Goal: Task Accomplishment & Management: Use online tool/utility

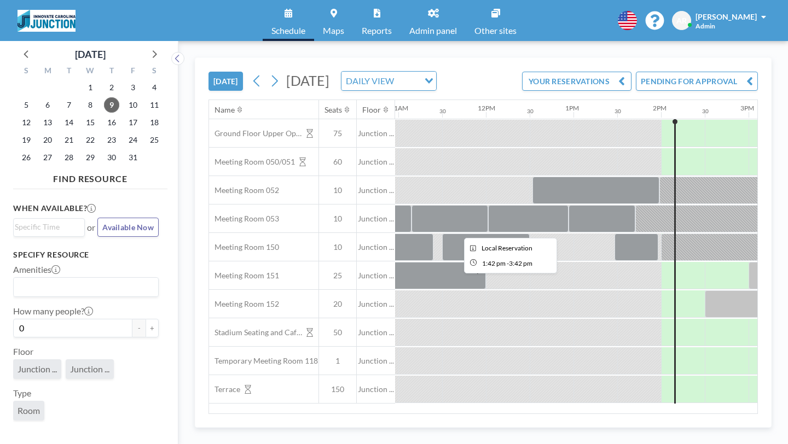
scroll to position [0, 960]
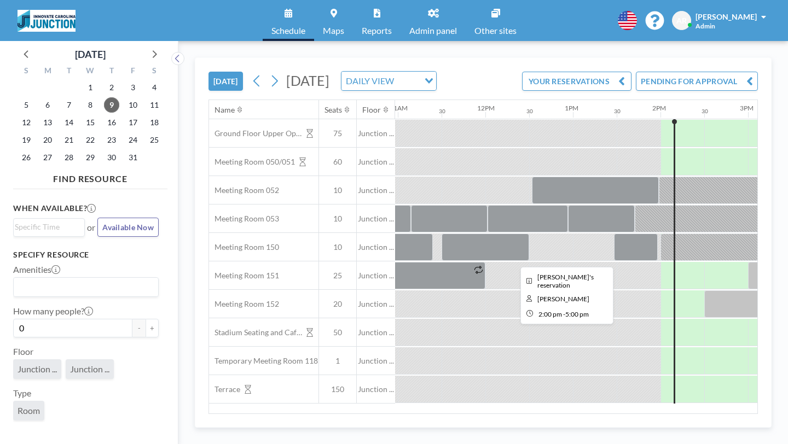
click at [661, 234] on div at bounding box center [792, 247] width 263 height 27
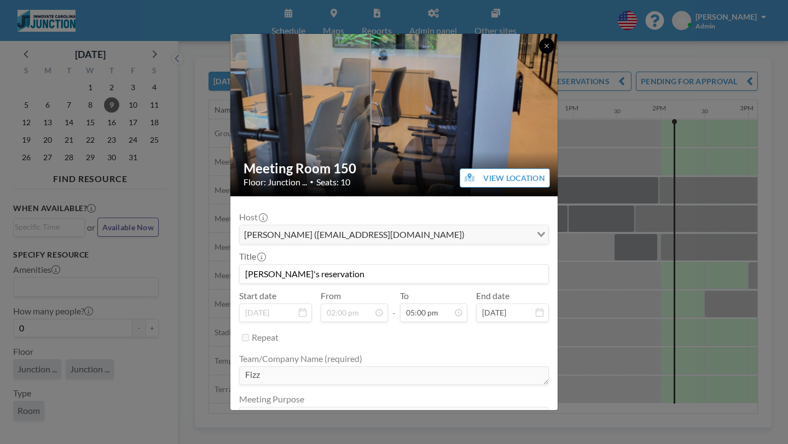
click at [539, 51] on button at bounding box center [546, 45] width 15 height 15
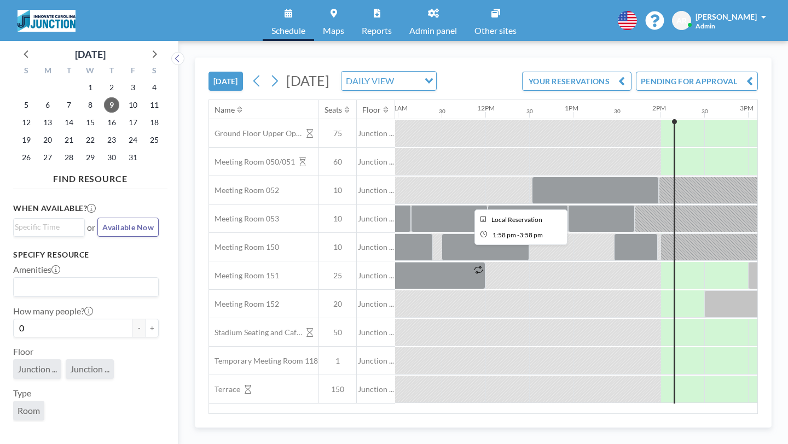
click at [659, 177] on div at bounding box center [746, 190] width 174 height 27
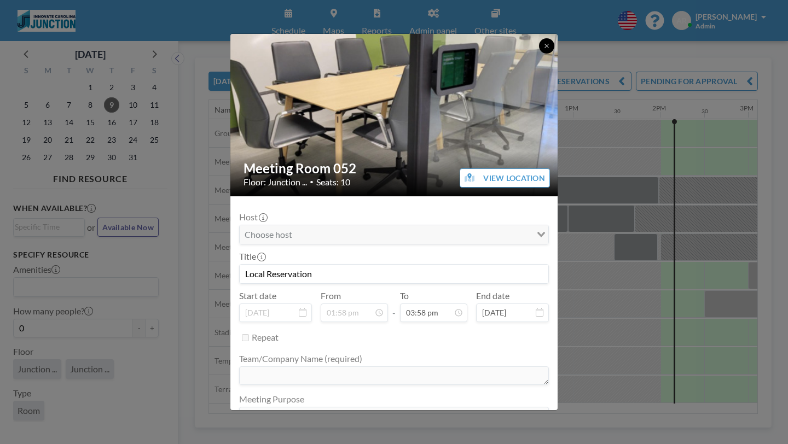
click at [539, 50] on button at bounding box center [546, 45] width 15 height 15
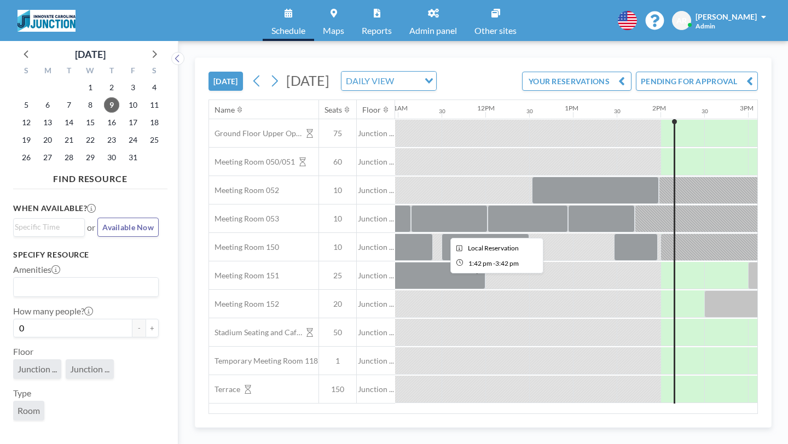
click at [635, 205] on div at bounding box center [722, 218] width 175 height 27
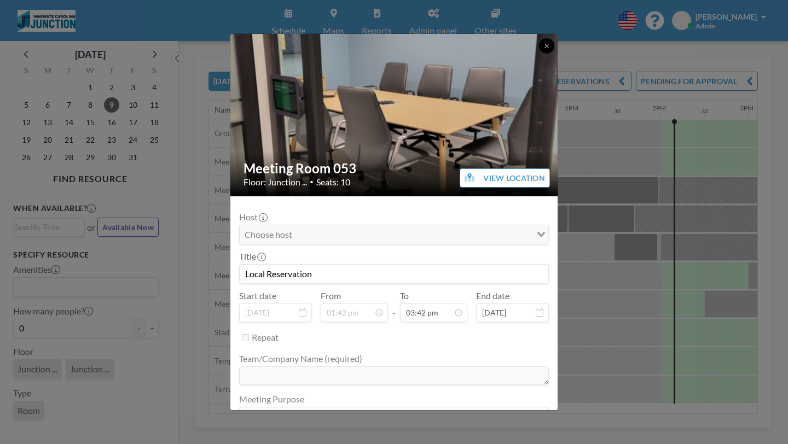
click at [539, 53] on button at bounding box center [546, 45] width 15 height 15
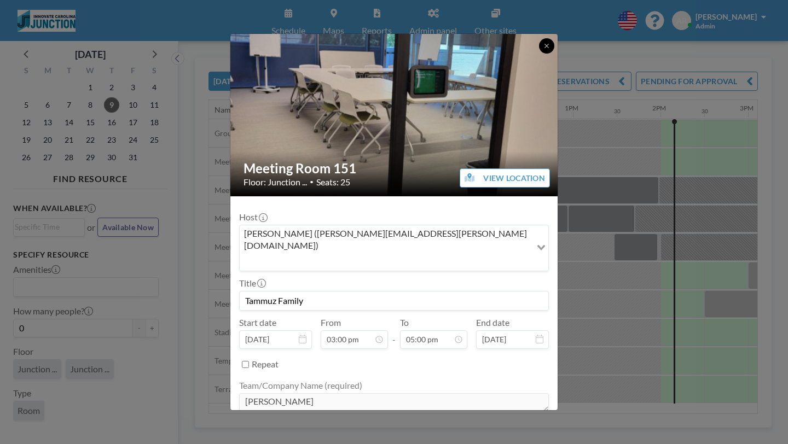
click at [539, 54] on button at bounding box center [546, 45] width 15 height 15
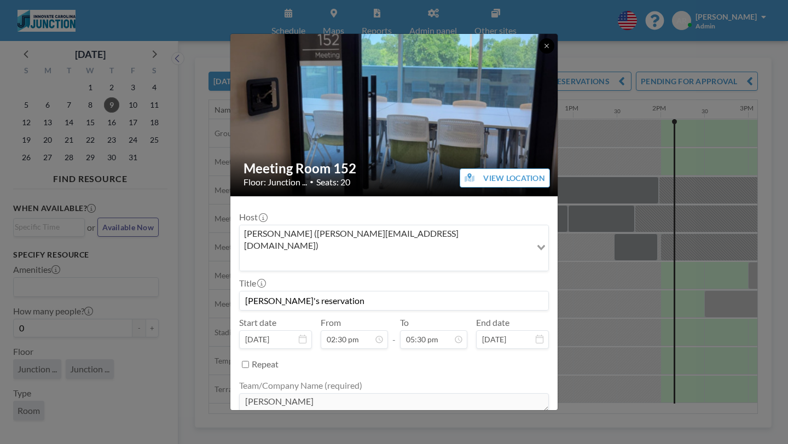
click at [539, 53] on button at bounding box center [546, 45] width 15 height 15
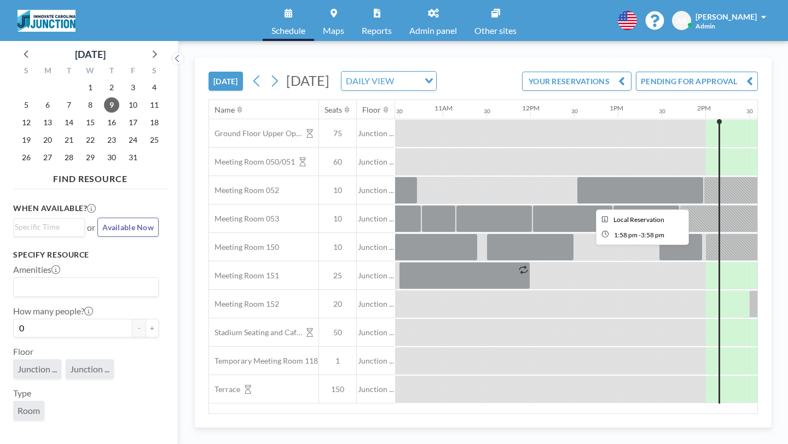
scroll to position [0, 919]
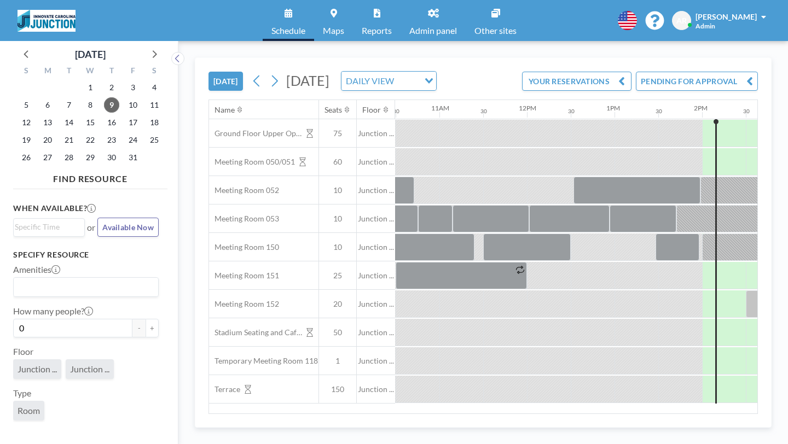
click at [700, 177] on div at bounding box center [787, 190] width 174 height 27
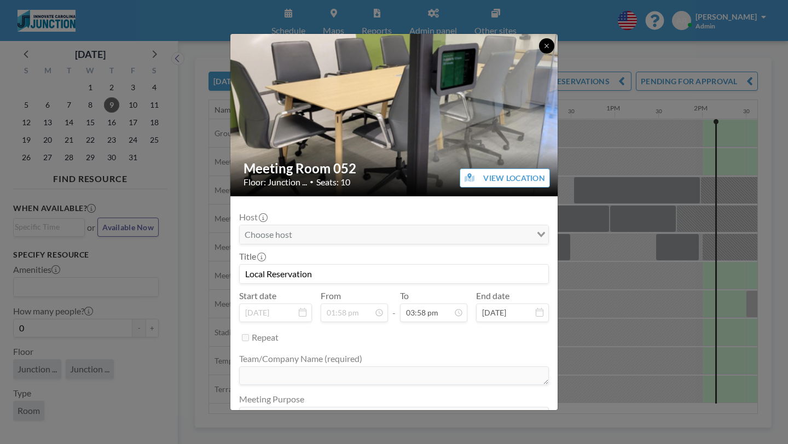
click at [539, 49] on button at bounding box center [546, 45] width 15 height 15
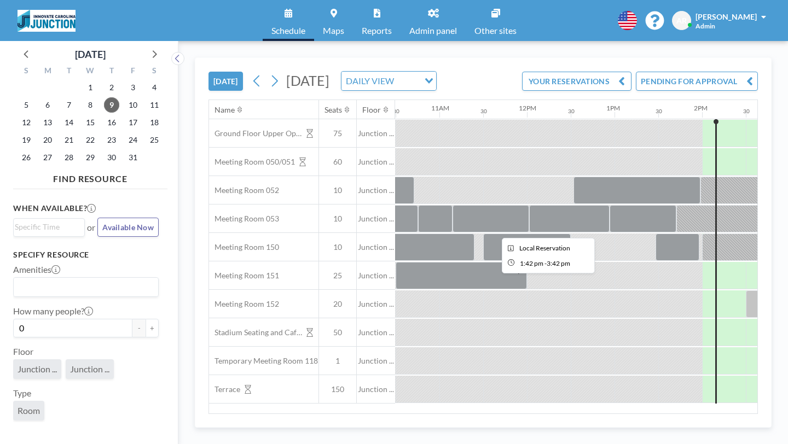
click at [676, 205] on div at bounding box center [763, 218] width 175 height 27
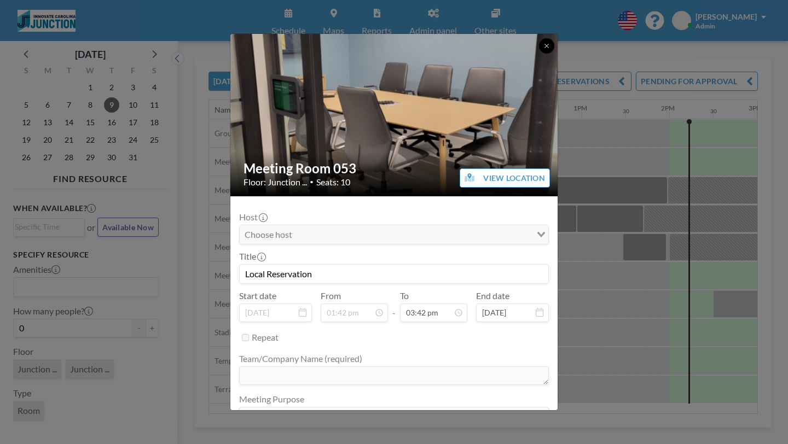
scroll to position [0, 960]
